Goal: Transaction & Acquisition: Register for event/course

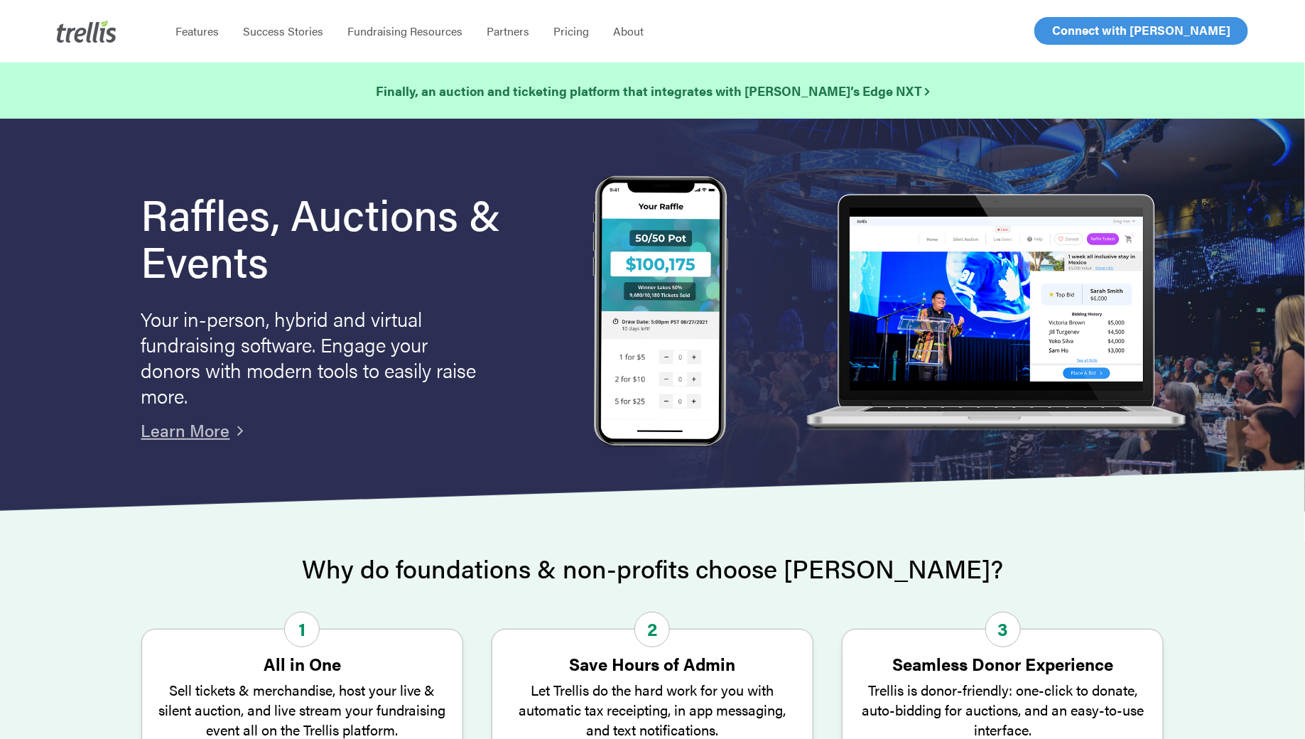
click at [1073, 33] on span "Log In" at bounding box center [1069, 30] width 34 height 17
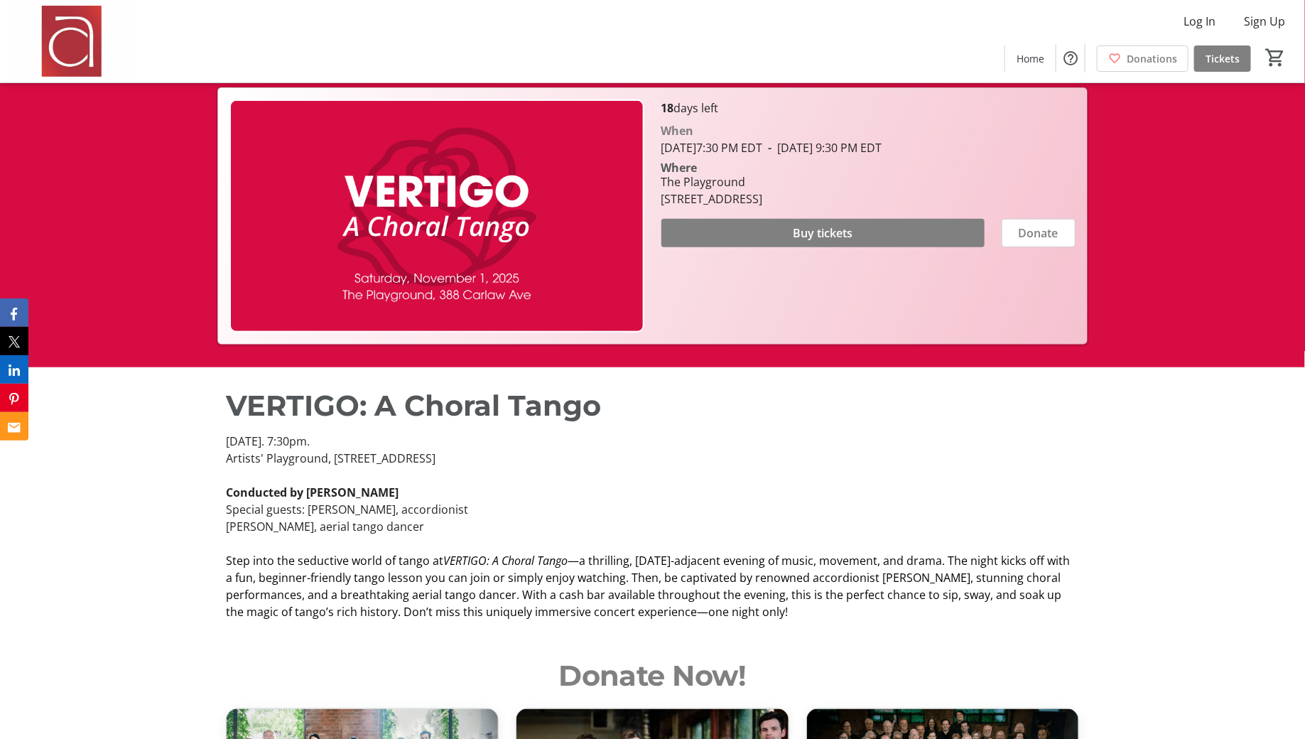
scroll to position [373, 0]
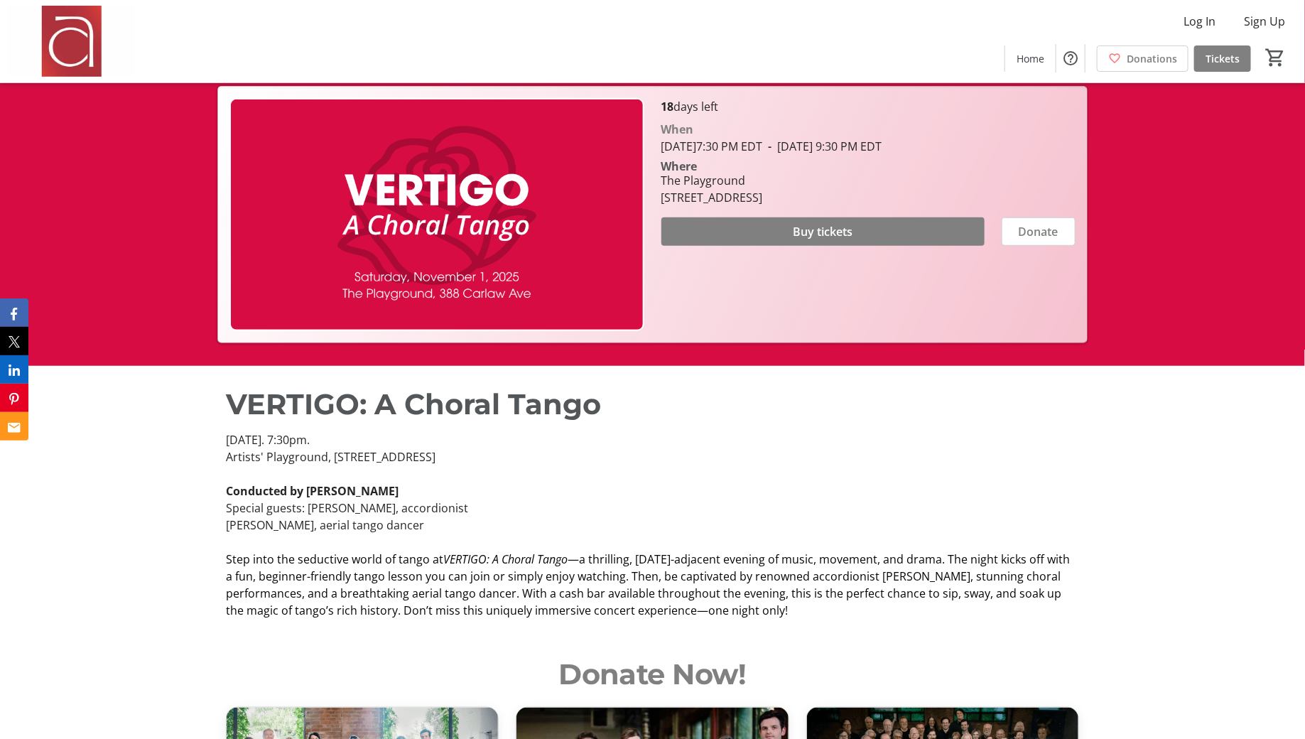
click at [799, 518] on p "[PERSON_NAME], aerial tango dancer" at bounding box center [652, 525] width 853 height 17
click at [804, 568] on span "—a thrilling, [DATE]-adjacent evening of music, movement, and drama. The night …" at bounding box center [648, 584] width 844 height 67
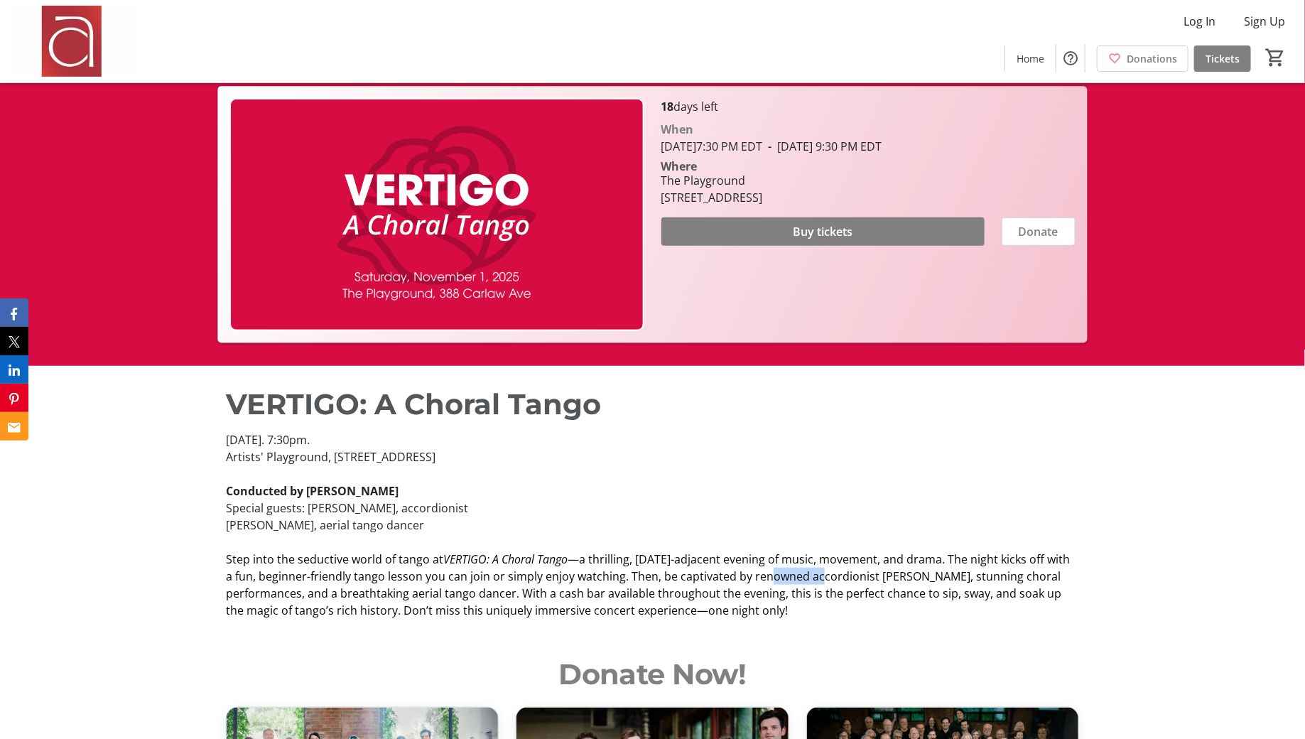
click at [804, 568] on span "—a thrilling, [DATE]-adjacent evening of music, movement, and drama. The night …" at bounding box center [648, 584] width 844 height 67
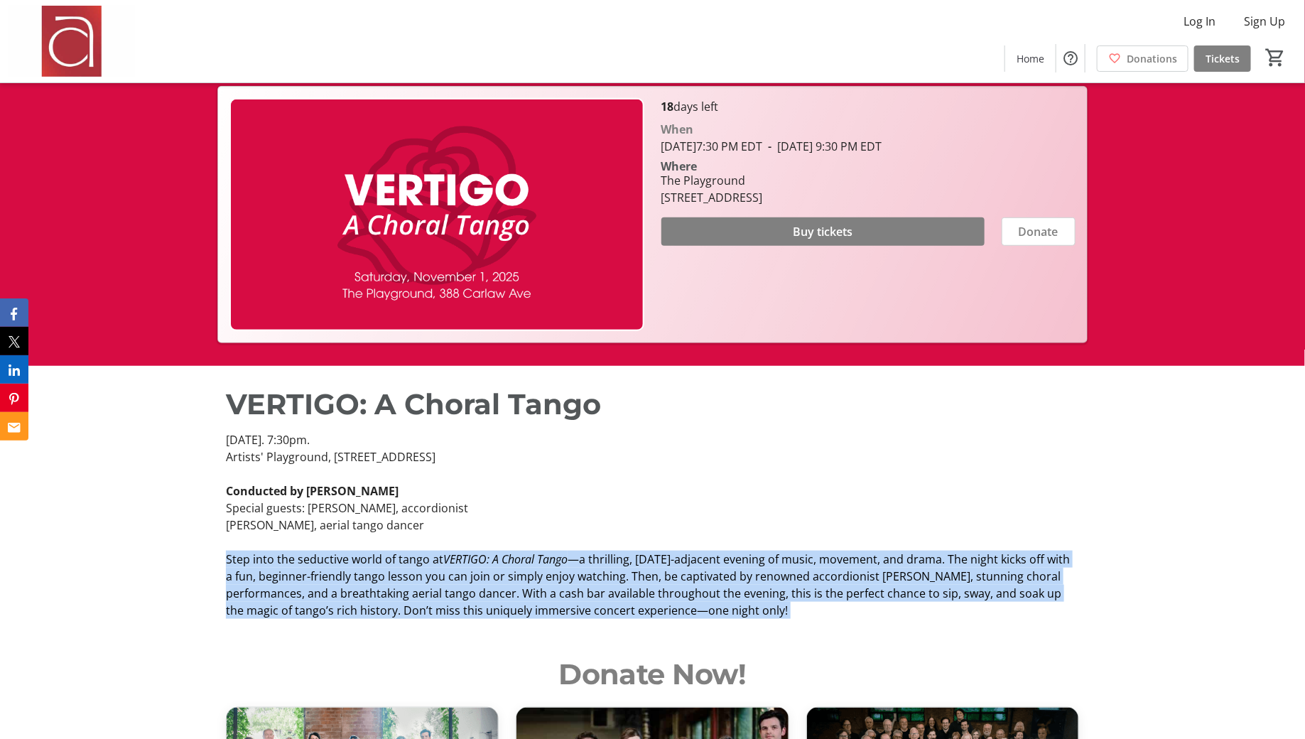
click at [813, 600] on span "—a thrilling, [DATE]-adjacent evening of music, movement, and drama. The night …" at bounding box center [648, 584] width 844 height 67
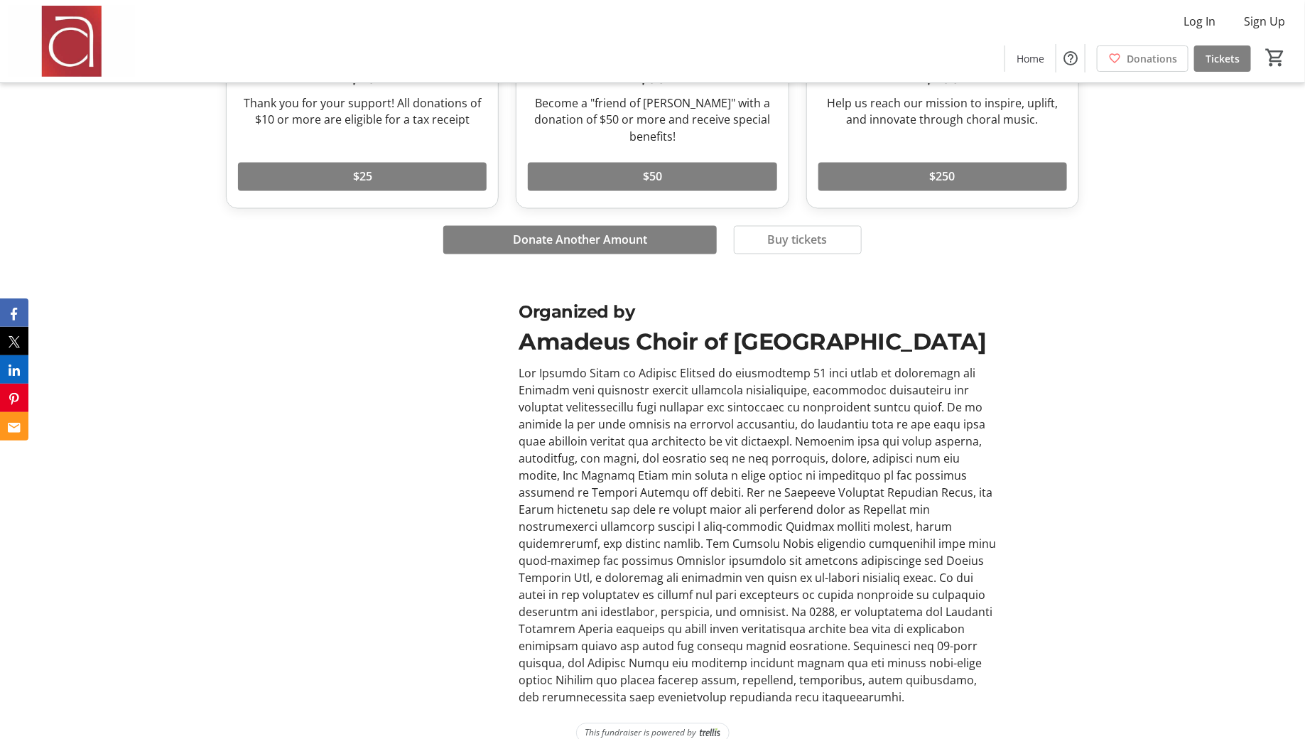
scroll to position [1187, 0]
